Goal: Task Accomplishment & Management: Manage account settings

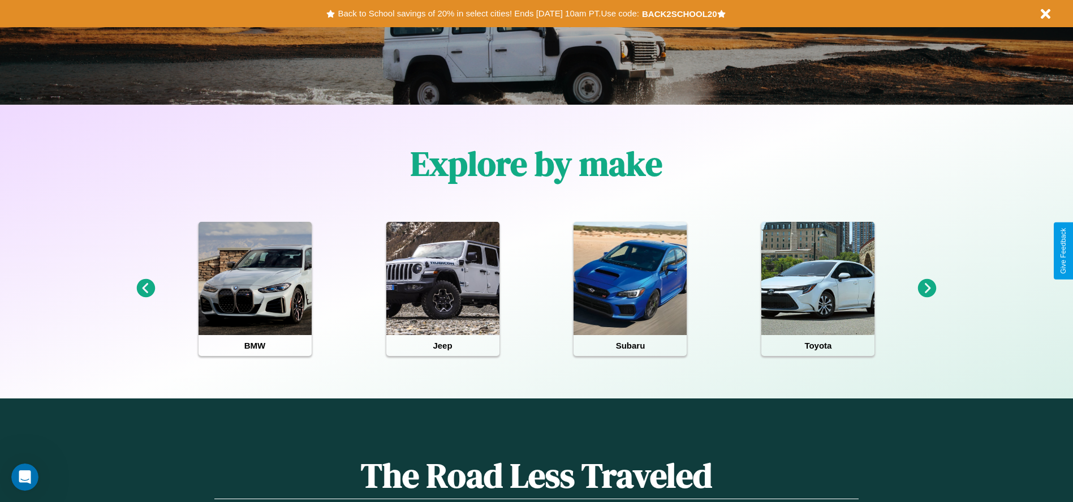
scroll to position [235, 0]
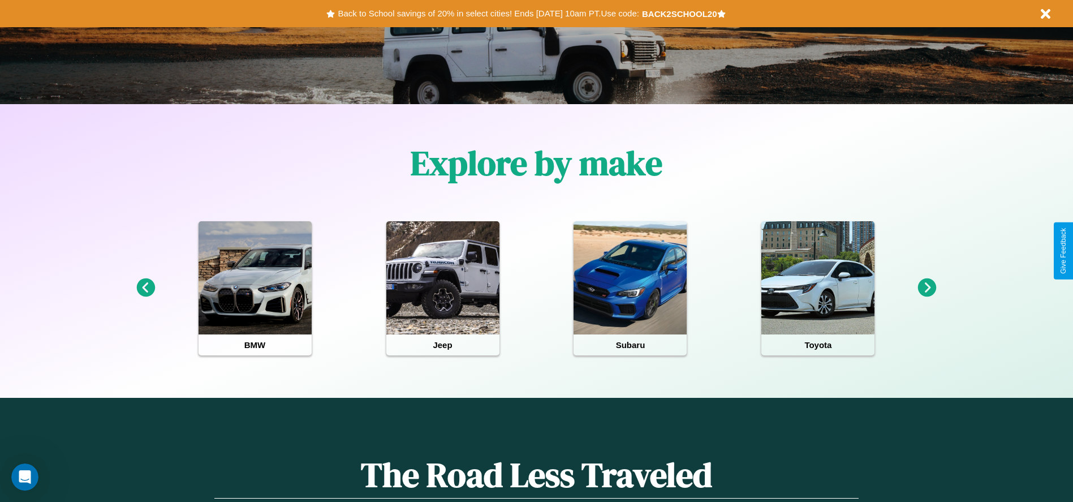
click at [927, 288] on icon at bounding box center [927, 287] width 19 height 19
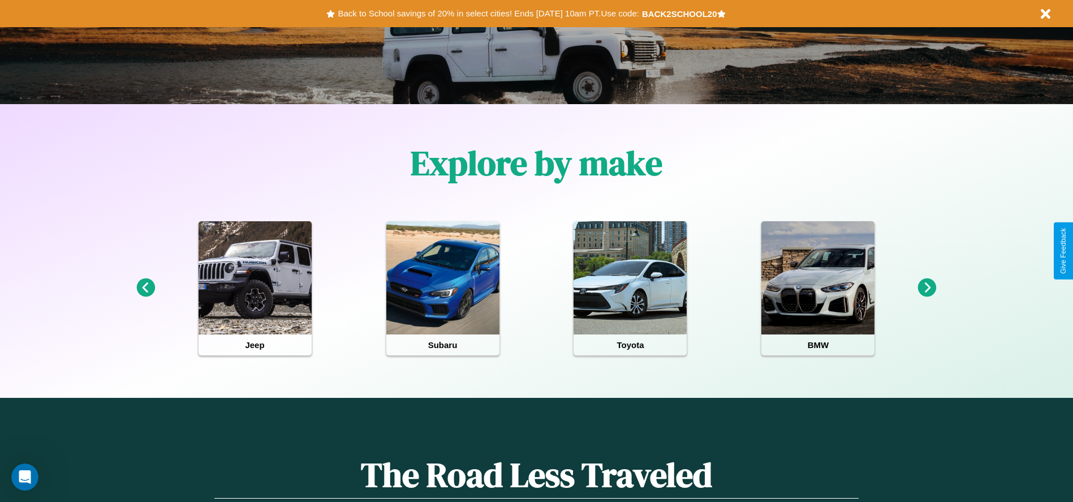
click at [927, 288] on icon at bounding box center [927, 287] width 19 height 19
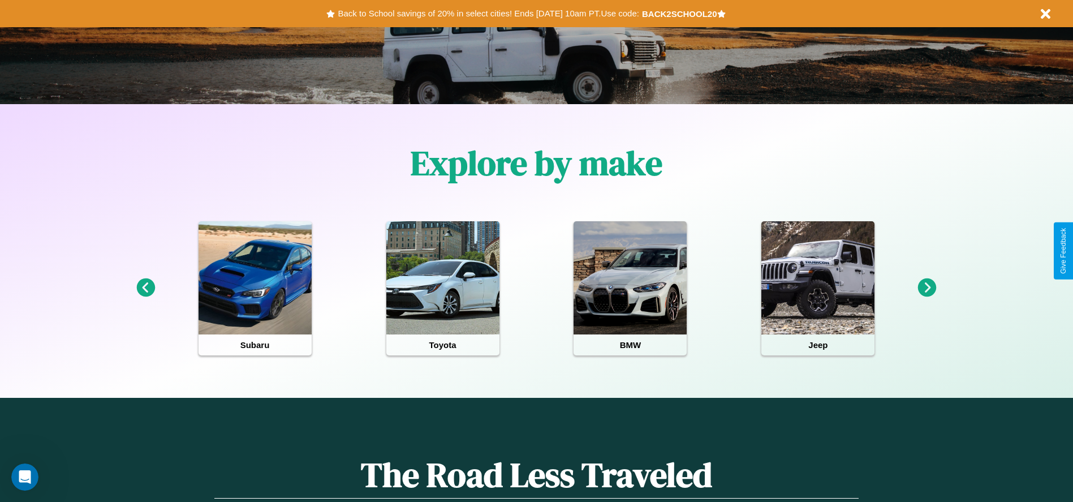
click at [145, 288] on icon at bounding box center [145, 287] width 19 height 19
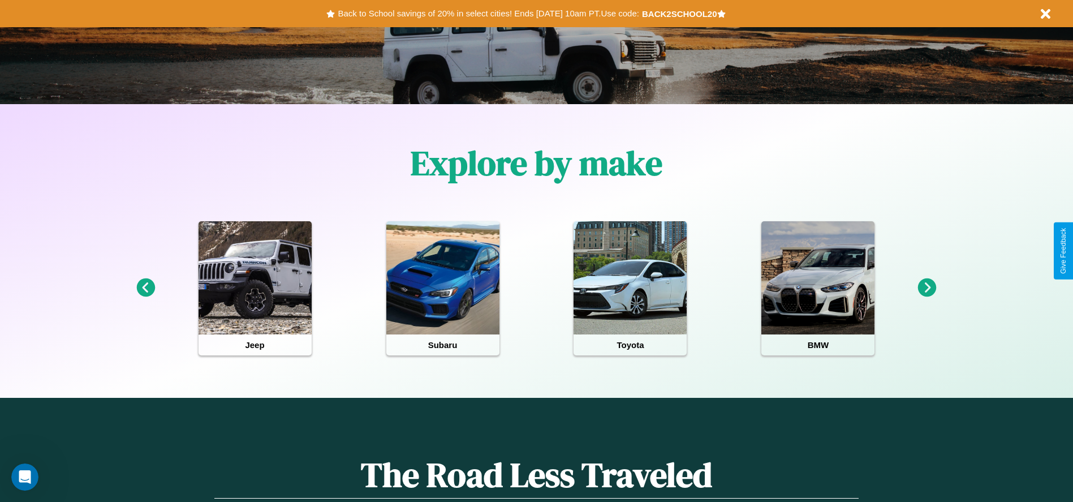
click at [927, 288] on icon at bounding box center [927, 287] width 19 height 19
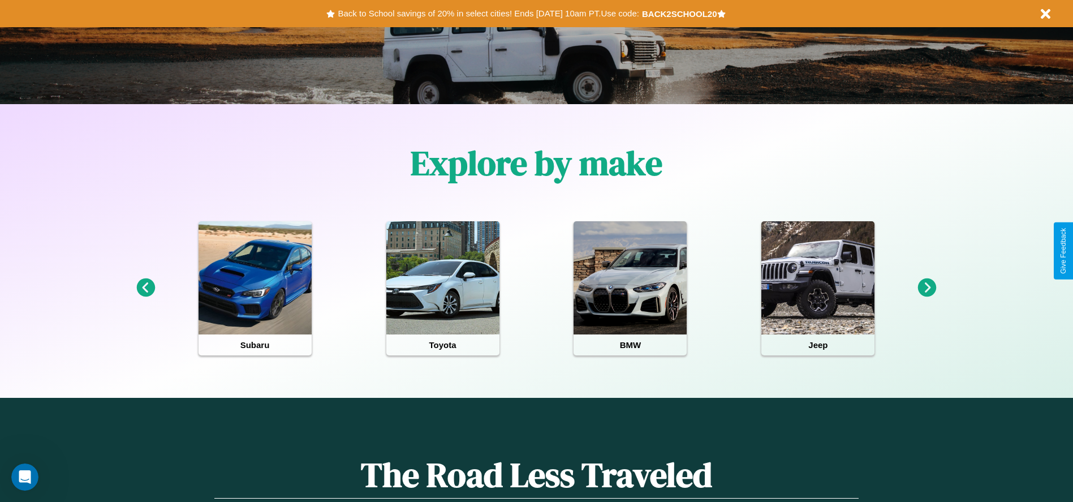
click at [927, 288] on icon at bounding box center [927, 287] width 19 height 19
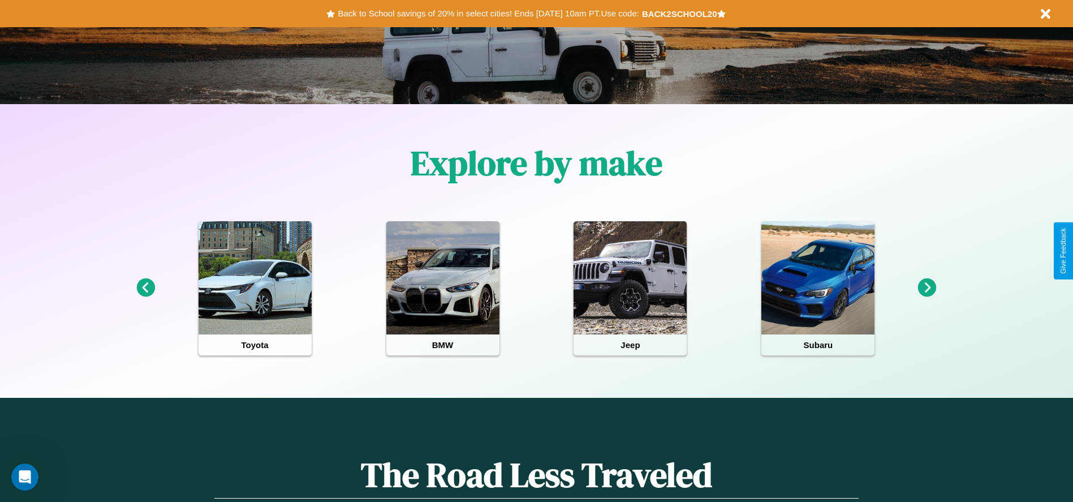
scroll to position [0, 0]
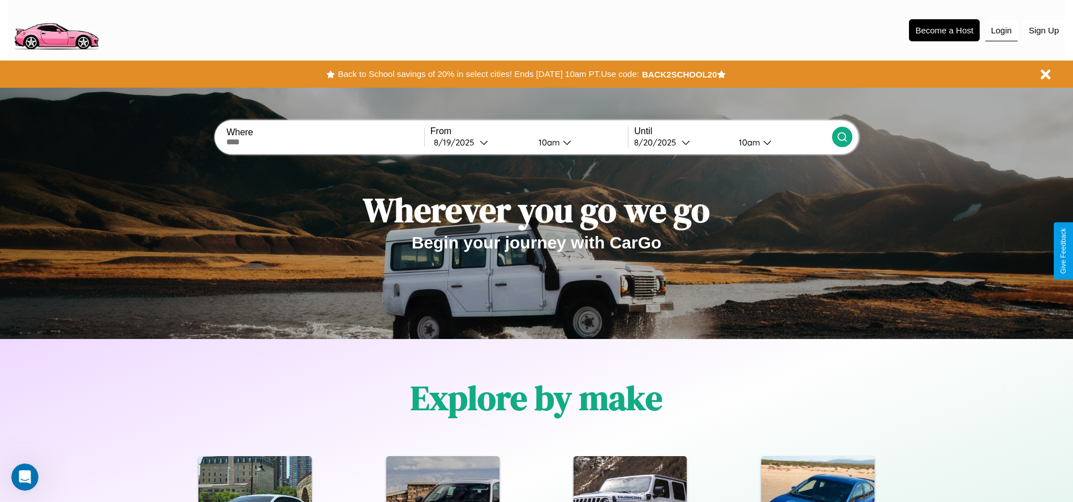
click at [1001, 30] on button "Login" at bounding box center [1001, 30] width 32 height 21
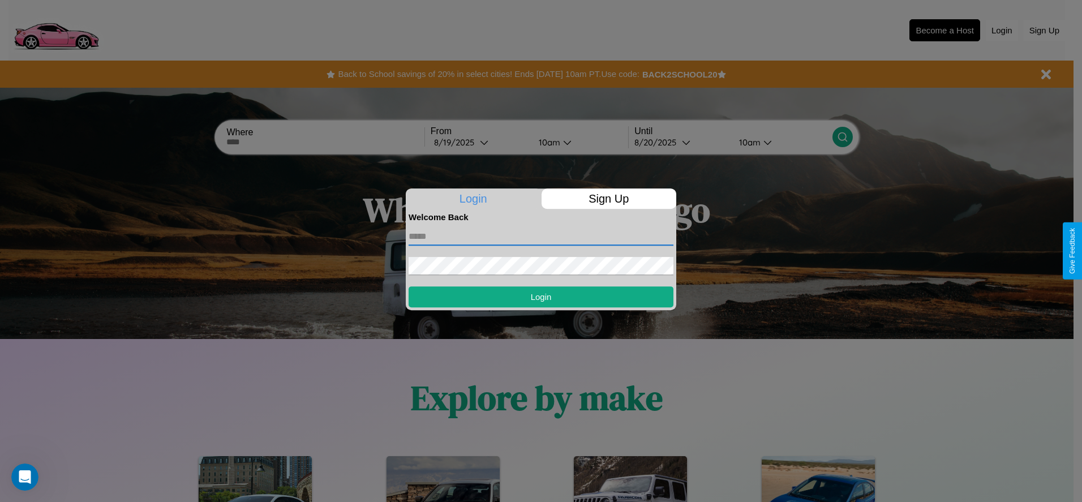
click at [541, 236] on input "text" at bounding box center [540, 236] width 265 height 18
type input "**********"
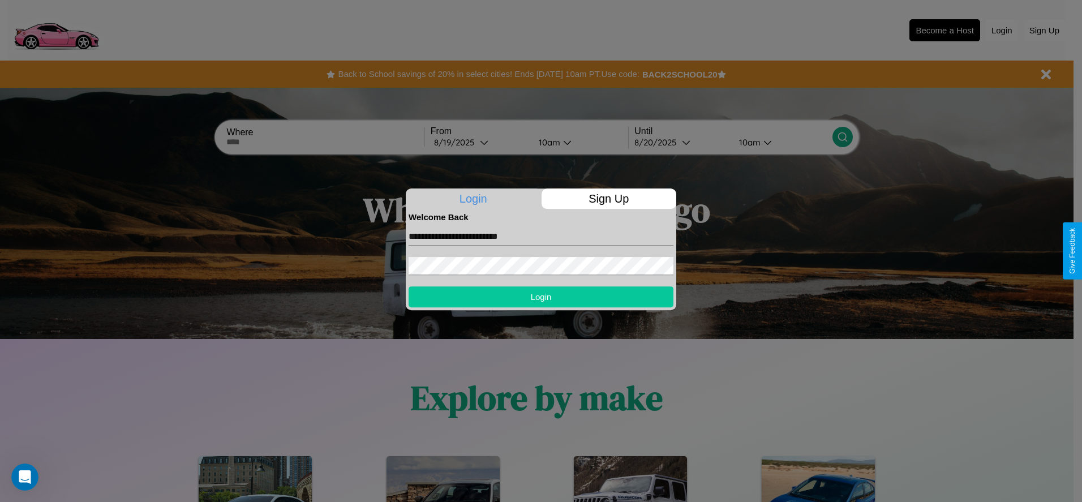
click at [541, 296] on button "Login" at bounding box center [540, 296] width 265 height 21
